Goal: Information Seeking & Learning: Find specific fact

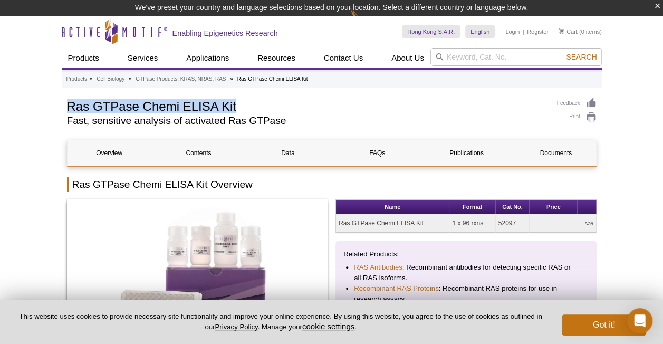
drag, startPoint x: 69, startPoint y: 107, endPoint x: 298, endPoint y: 110, distance: 228.4
click at [298, 110] on h1 "Ras GTPase Chemi ELISA Kit" at bounding box center [307, 106] width 480 height 16
copy h1 "Ras GTPase Chemi ELISA Kit"
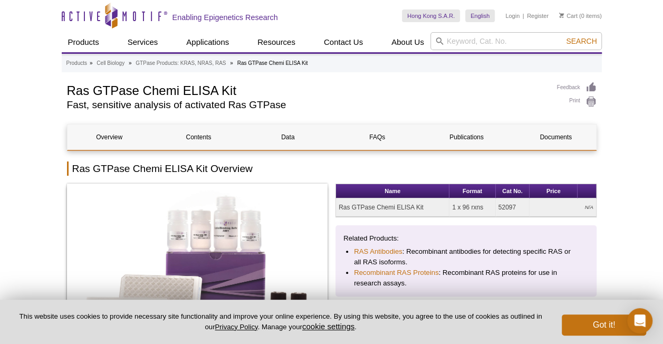
drag, startPoint x: 498, startPoint y: 207, endPoint x: 515, endPoint y: 207, distance: 16.9
click at [515, 207] on td "52097" at bounding box center [513, 207] width 34 height 18
copy td "52097"
drag, startPoint x: 0, startPoint y: 178, endPoint x: 9, endPoint y: 158, distance: 22.2
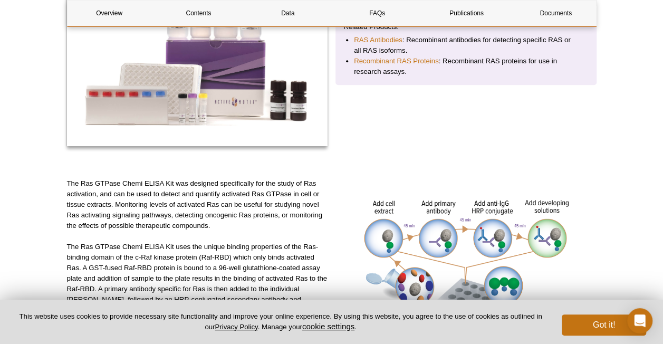
scroll to position [317, 0]
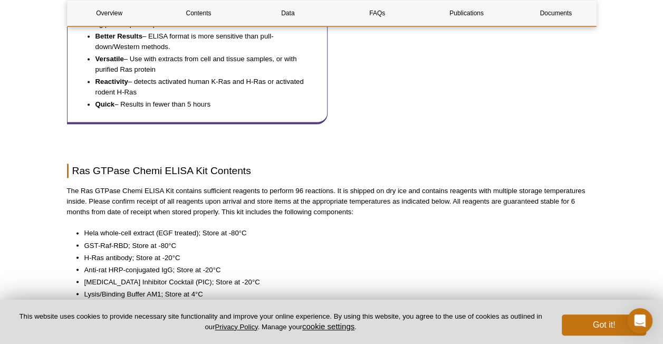
scroll to position [828, 0]
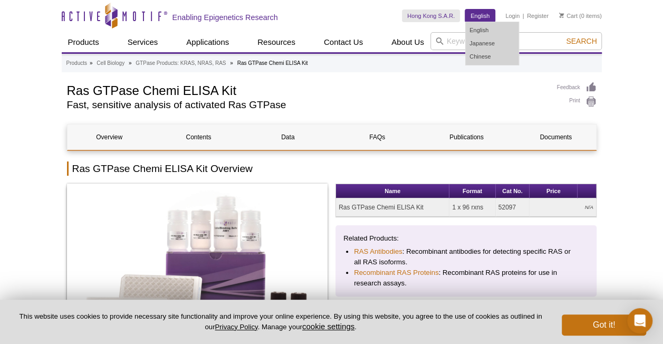
click at [477, 16] on link "English" at bounding box center [480, 15] width 30 height 13
click at [482, 53] on link "Chinese" at bounding box center [492, 56] width 53 height 13
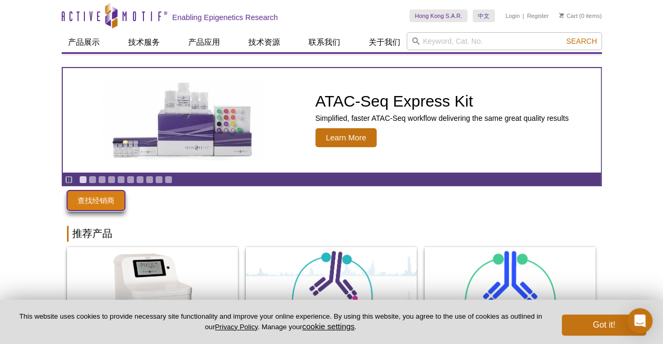
click at [88, 198] on link "查找经销商" at bounding box center [96, 200] width 58 height 20
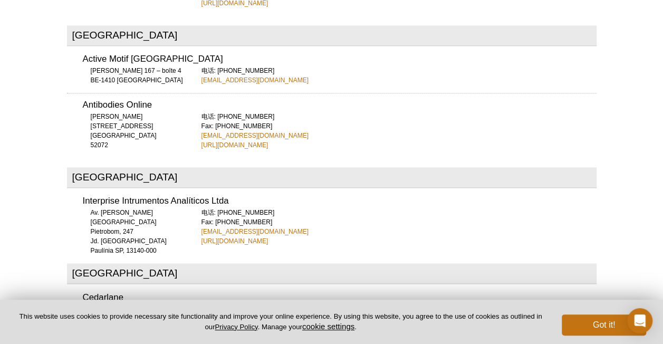
scroll to position [874, 0]
